Goal: Information Seeking & Learning: Understand process/instructions

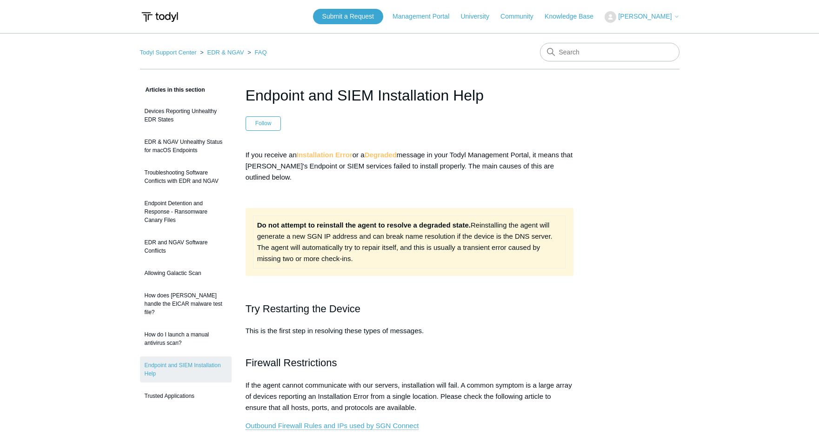
click at [184, 356] on link "Endpoint and SIEM Installation Help" at bounding box center [186, 369] width 92 height 26
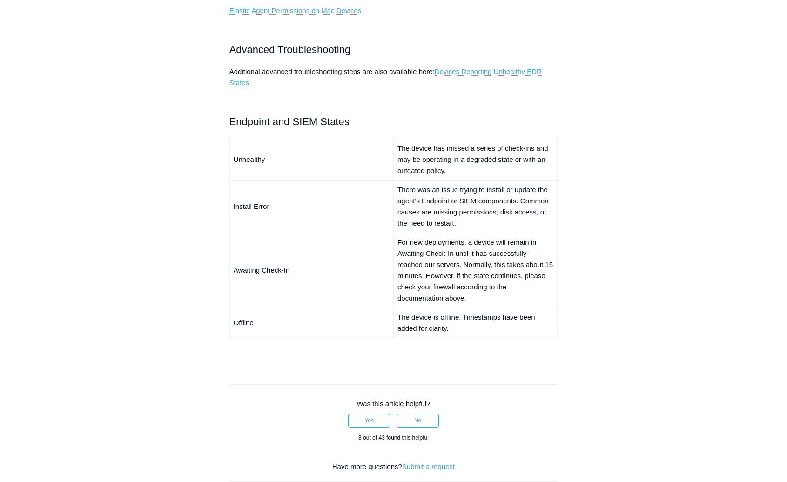
scroll to position [651, 0]
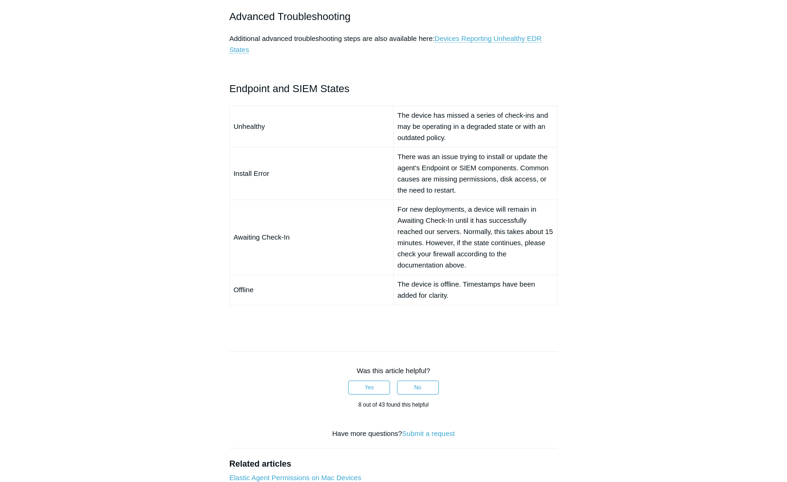
click at [654, 341] on div "Articles in this section Devices Reporting Unhealthy EDR States EDR & NGAV Unhe…" at bounding box center [394, 31] width 540 height 1197
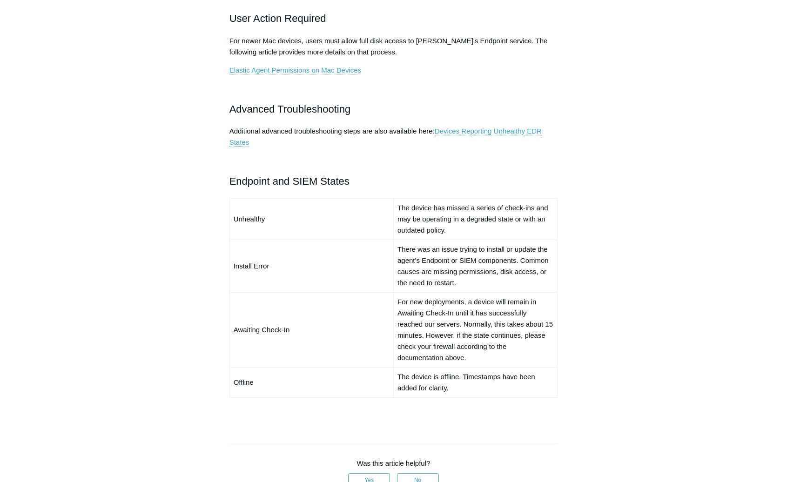
scroll to position [558, 0]
click at [769, 380] on main "Todyl Support Center EDR & NGAV FAQ Articles in this section Devices Reporting …" at bounding box center [393, 99] width 787 height 1248
